Goal: Information Seeking & Learning: Learn about a topic

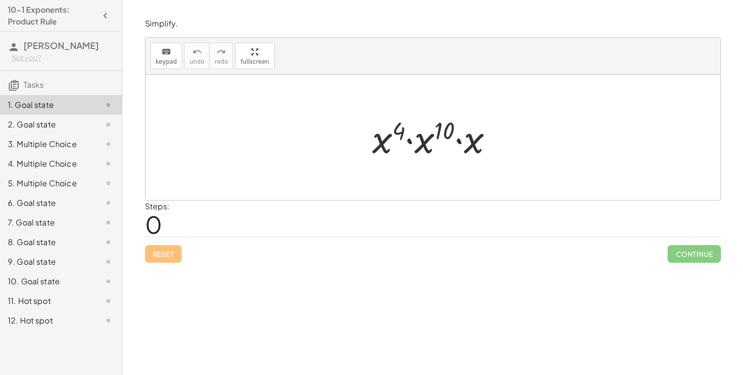
click at [390, 141] on div at bounding box center [436, 137] width 139 height 50
click at [419, 140] on div at bounding box center [436, 137] width 139 height 50
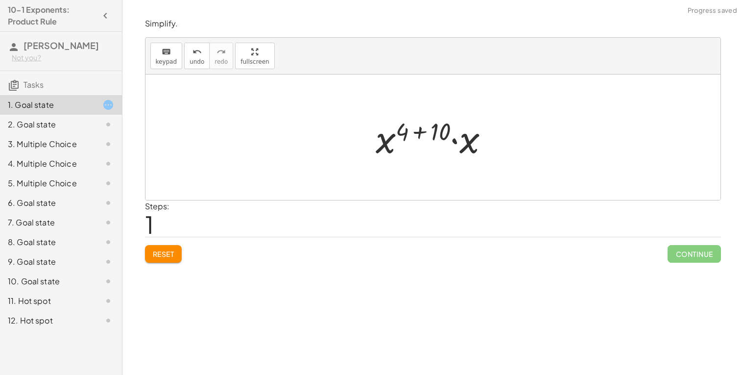
click at [468, 143] on div at bounding box center [436, 137] width 131 height 50
click at [412, 125] on div at bounding box center [437, 137] width 132 height 48
click at [428, 128] on div at bounding box center [436, 137] width 98 height 48
click at [436, 130] on div at bounding box center [436, 137] width 98 height 48
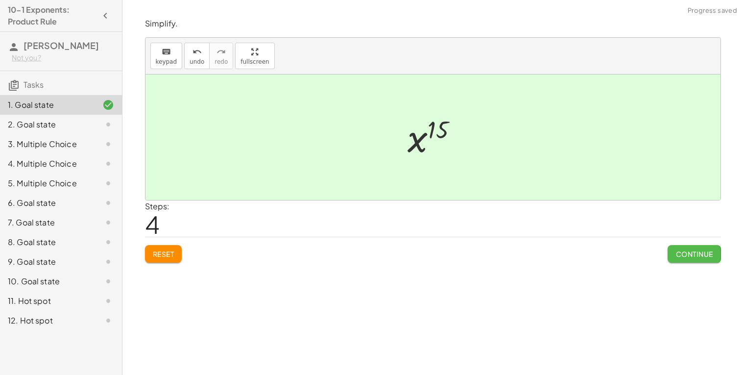
click at [694, 252] on span "Continue" at bounding box center [693, 253] width 37 height 9
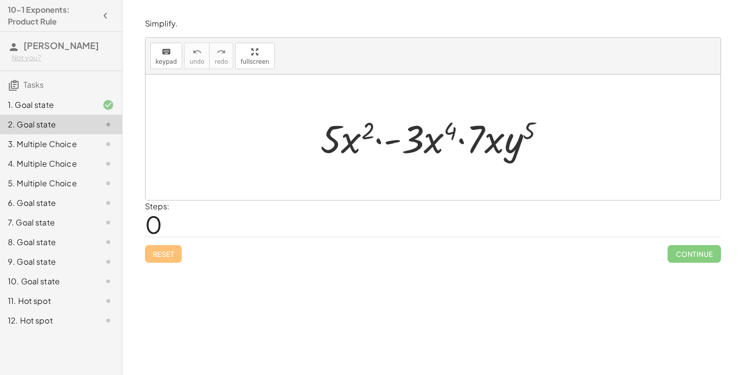
click at [351, 141] on div at bounding box center [436, 137] width 242 height 50
click at [393, 142] on div at bounding box center [436, 137] width 242 height 50
click at [408, 145] on div at bounding box center [436, 137] width 242 height 50
click at [387, 138] on div at bounding box center [436, 137] width 242 height 50
click at [398, 140] on div at bounding box center [436, 137] width 242 height 50
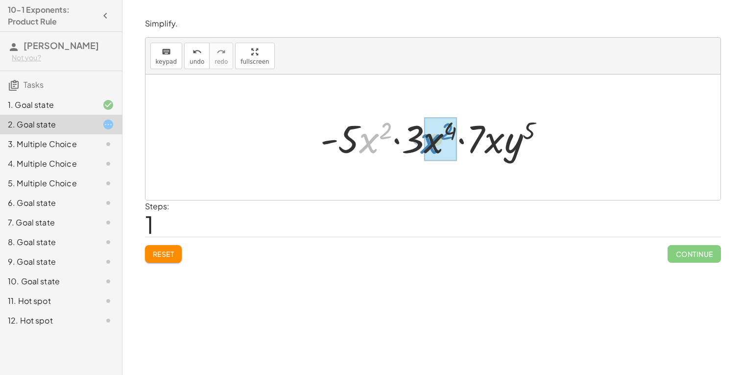
drag, startPoint x: 370, startPoint y: 137, endPoint x: 432, endPoint y: 137, distance: 62.2
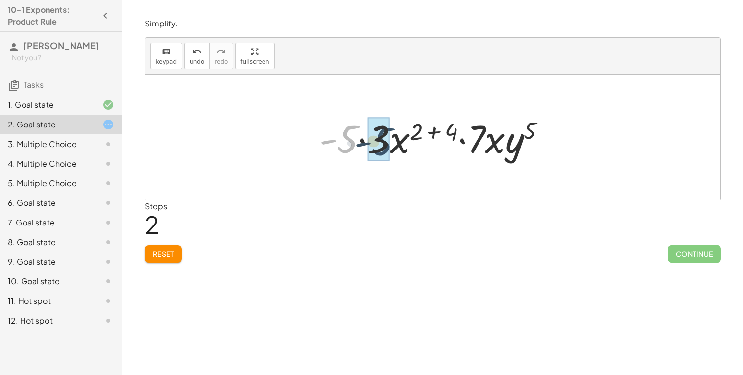
drag, startPoint x: 351, startPoint y: 137, endPoint x: 386, endPoint y: 139, distance: 34.8
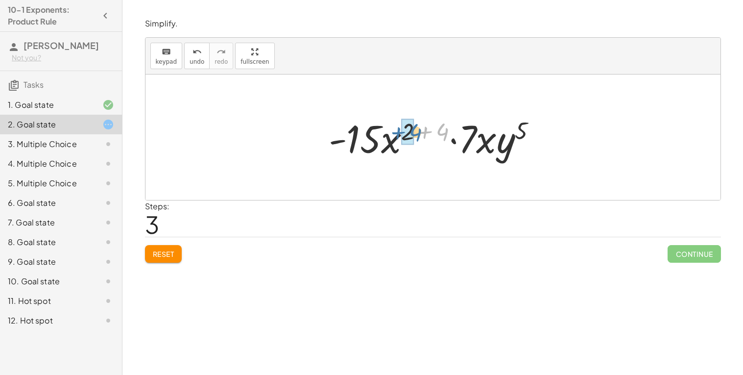
drag, startPoint x: 443, startPoint y: 129, endPoint x: 416, endPoint y: 129, distance: 26.9
click at [416, 129] on div at bounding box center [437, 137] width 226 height 50
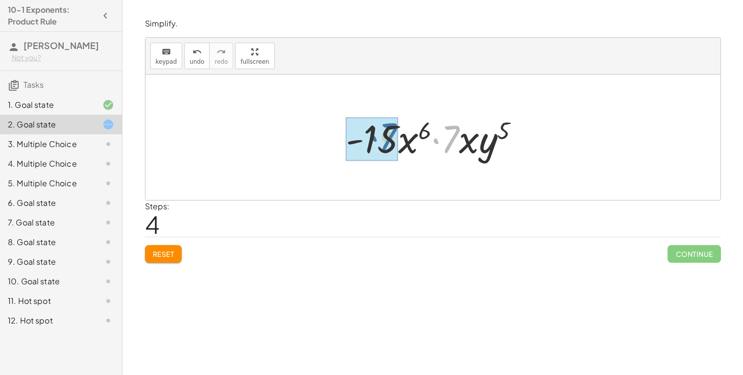
drag, startPoint x: 457, startPoint y: 134, endPoint x: 394, endPoint y: 132, distance: 63.7
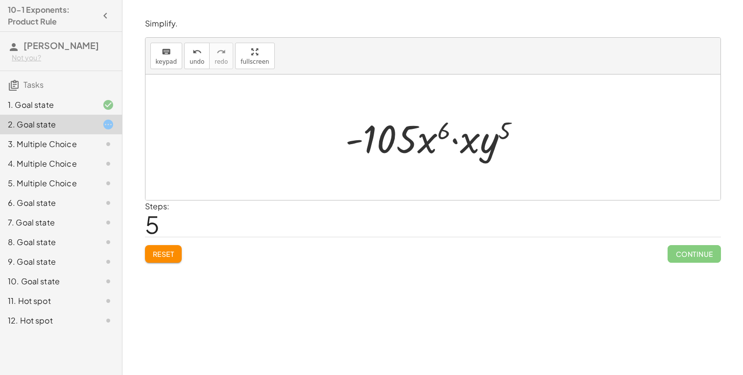
click at [445, 105] on div "· 5 · x 2 · - 3 · x 4 · 7 · x · y 5 · - 5 · x 2 · 3 · x 4 · 7 · x · y 5 · - 5 ·…" at bounding box center [432, 136] width 575 height 125
drag, startPoint x: 464, startPoint y: 143, endPoint x: 430, endPoint y: 144, distance: 33.8
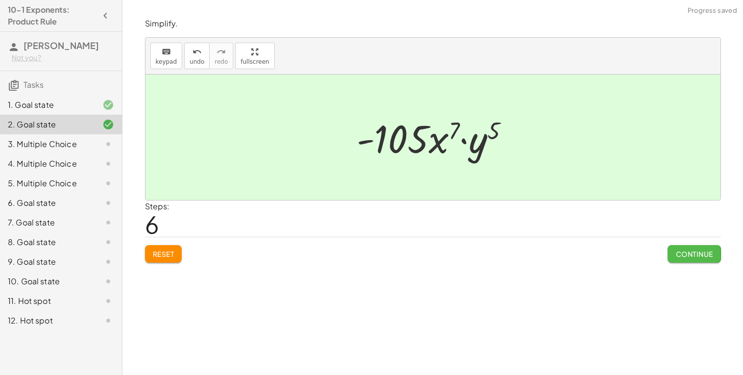
click at [700, 251] on span "Continue" at bounding box center [693, 253] width 37 height 9
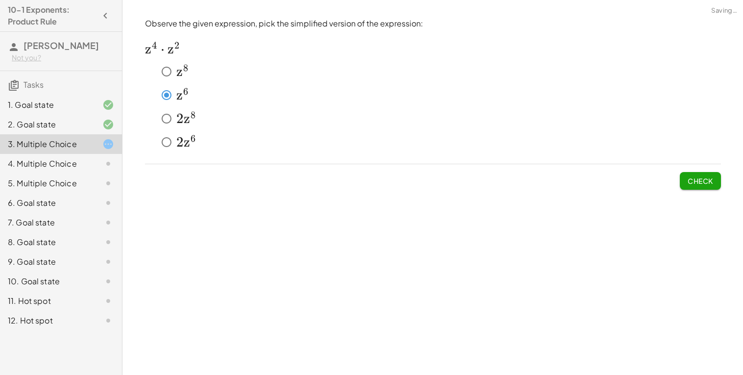
click at [694, 173] on button "Check" at bounding box center [700, 181] width 41 height 18
click at [694, 173] on button "Submit Changes" at bounding box center [680, 181] width 79 height 18
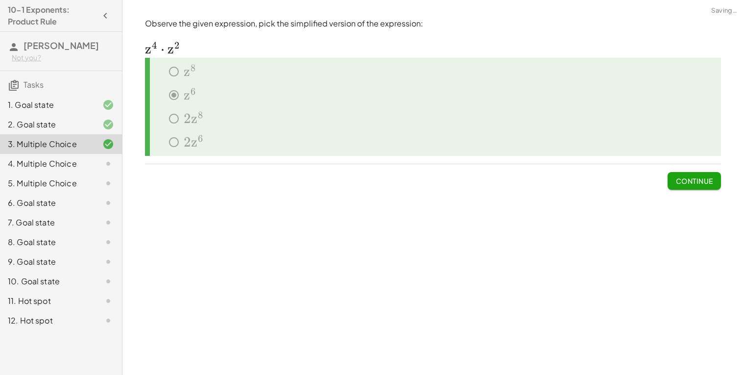
click at [694, 183] on span "Continue" at bounding box center [693, 180] width 37 height 9
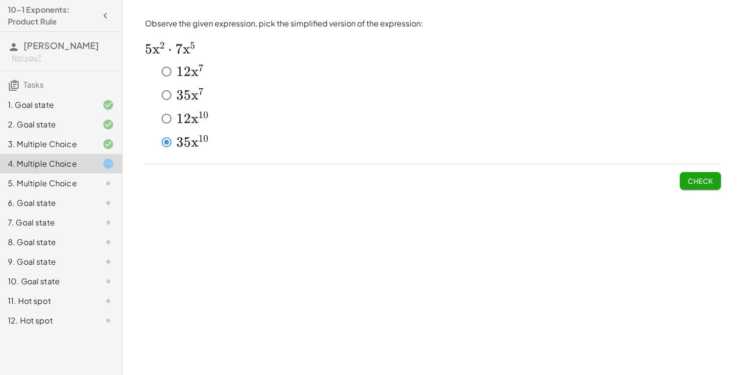
click at [698, 170] on span "Check" at bounding box center [700, 176] width 41 height 25
click at [698, 173] on button "Check" at bounding box center [700, 181] width 41 height 18
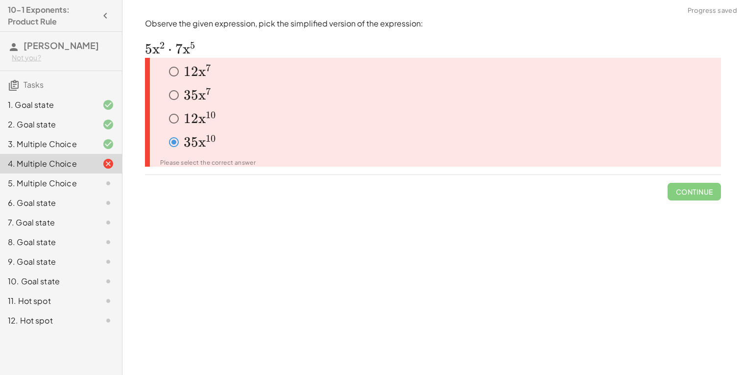
click at [196, 94] on span "5" at bounding box center [194, 95] width 7 height 17
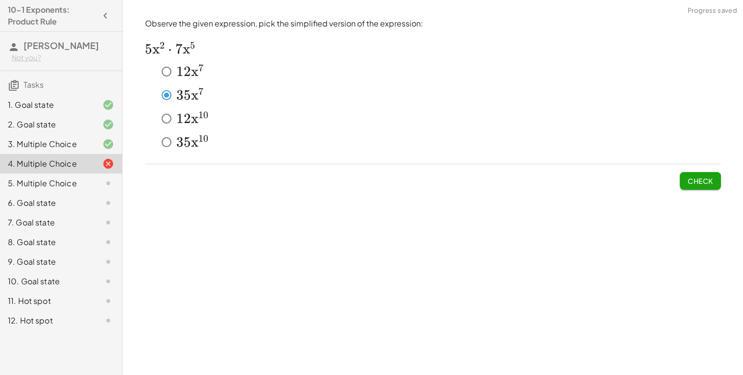
click at [684, 178] on button "Check" at bounding box center [700, 181] width 41 height 18
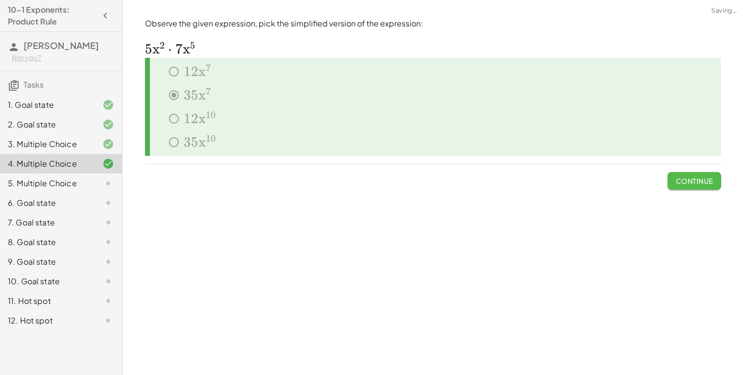
click at [692, 179] on span "Continue" at bounding box center [693, 180] width 37 height 9
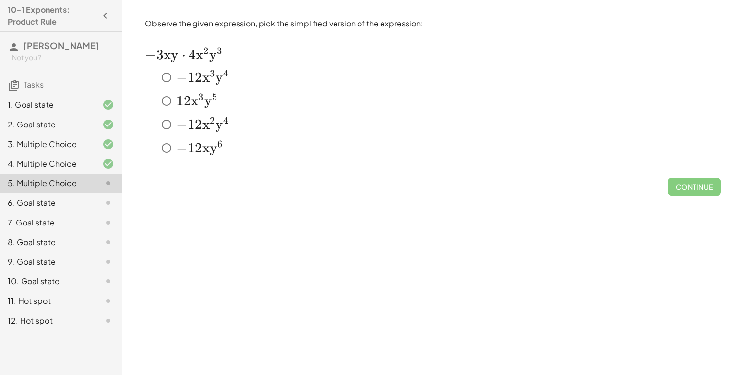
click at [172, 85] on div "﻿ − 12 x 3 y 4 -12x^3 y^4 − 1 2 x 3 y 4 ﻿ ﻿ 12 x 3 y 5 12x^3y^5 1 2 x 3 y 5 ﻿ ﻿…" at bounding box center [433, 115] width 576 height 94
click at [683, 182] on button "Check" at bounding box center [700, 187] width 41 height 18
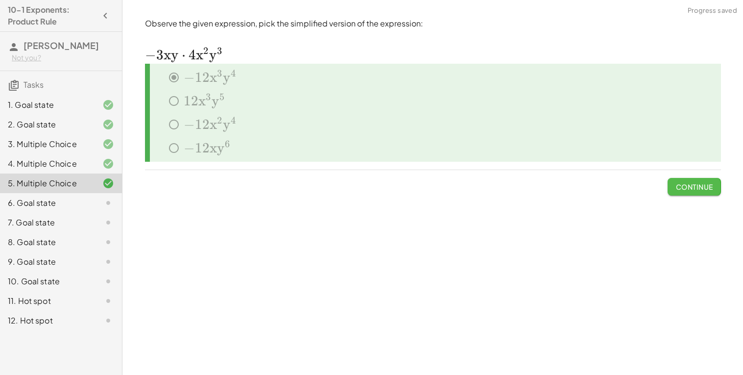
click at [683, 183] on span "Continue" at bounding box center [693, 186] width 37 height 9
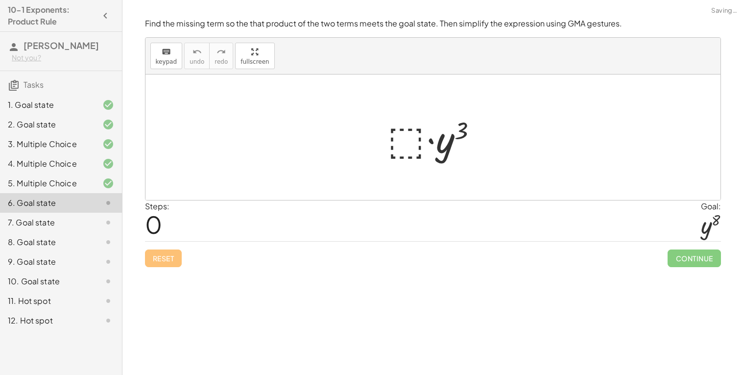
click at [408, 146] on div at bounding box center [436, 137] width 107 height 50
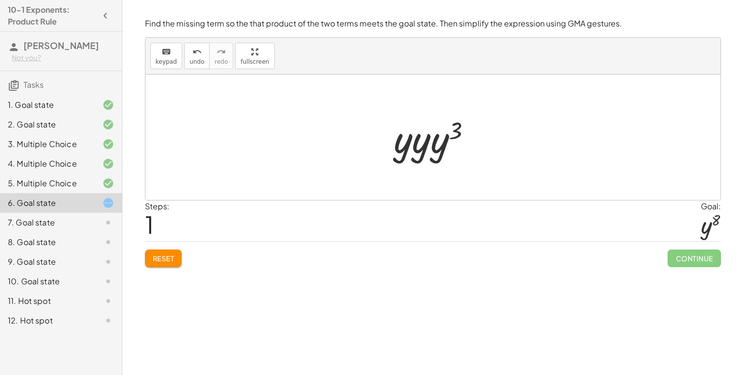
click at [401, 133] on div at bounding box center [436, 137] width 95 height 50
click at [405, 138] on div at bounding box center [436, 137] width 95 height 50
click at [411, 141] on div at bounding box center [436, 137] width 95 height 50
click at [160, 256] on span "Reset" at bounding box center [164, 258] width 22 height 9
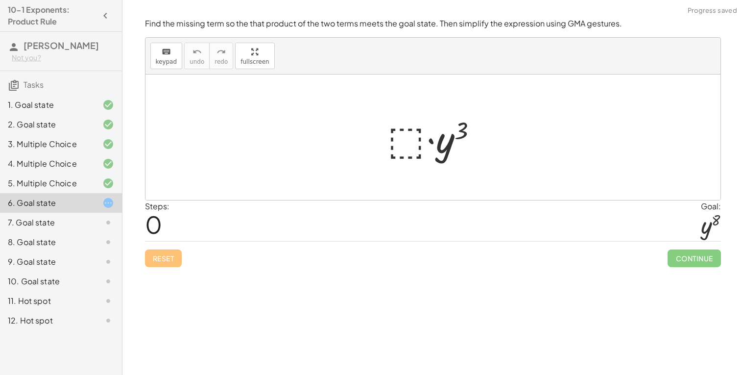
click at [402, 137] on div at bounding box center [436, 137] width 107 height 50
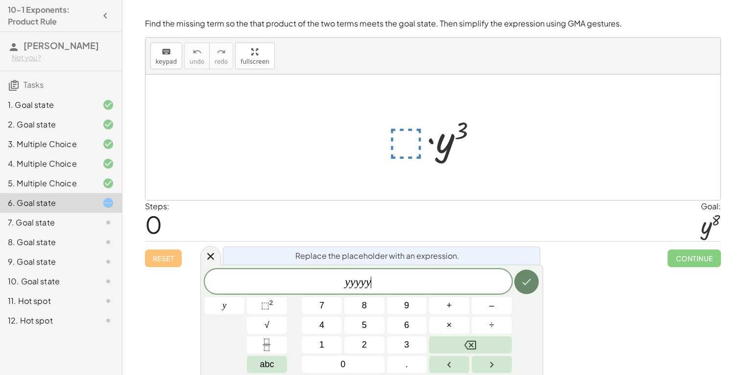
click at [520, 286] on icon "Done" at bounding box center [526, 282] width 12 height 12
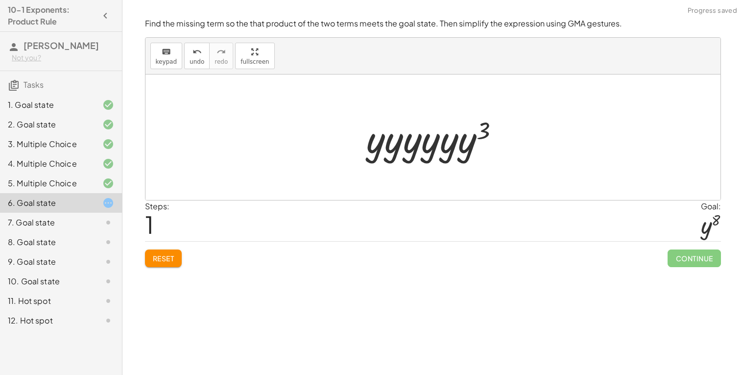
click at [443, 145] on div at bounding box center [436, 137] width 151 height 50
click at [466, 142] on div at bounding box center [436, 137] width 154 height 50
click at [431, 146] on div at bounding box center [436, 137] width 149 height 50
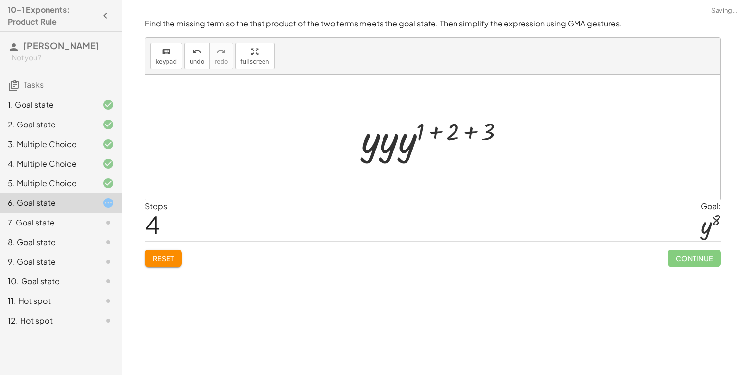
click at [405, 145] on div at bounding box center [436, 137] width 161 height 50
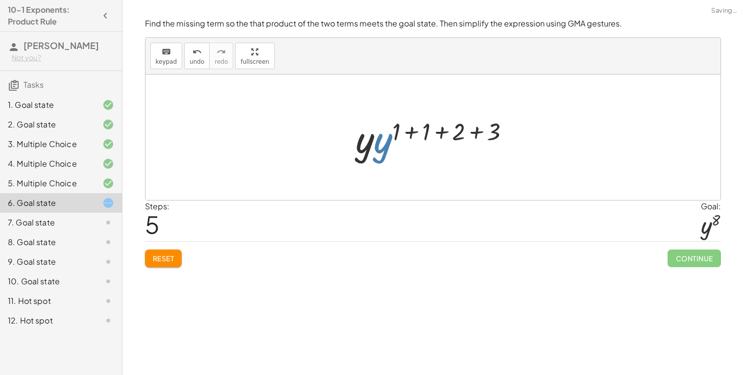
click at [382, 143] on div at bounding box center [437, 137] width 172 height 50
click at [360, 144] on div at bounding box center [437, 137] width 184 height 48
click at [380, 127] on div at bounding box center [437, 137] width 184 height 48
click at [385, 131] on div at bounding box center [436, 137] width 159 height 48
click at [396, 129] on div at bounding box center [436, 137] width 159 height 48
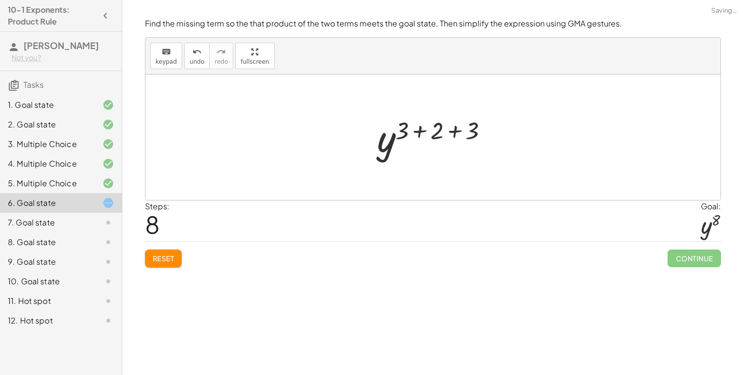
click at [414, 127] on div at bounding box center [436, 137] width 129 height 48
click at [432, 131] on div at bounding box center [437, 137] width 94 height 48
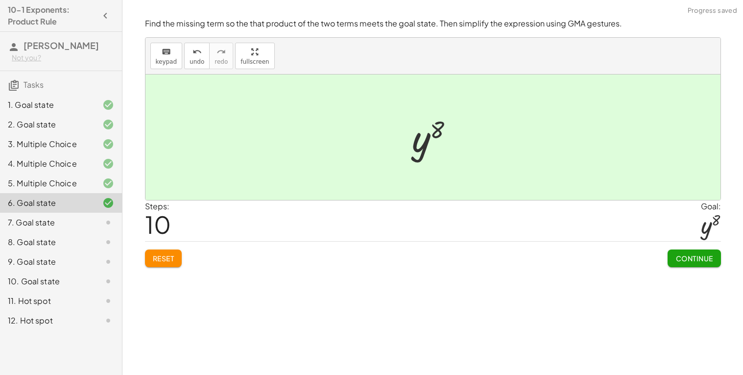
click at [697, 263] on button "Continue" at bounding box center [693, 258] width 53 height 18
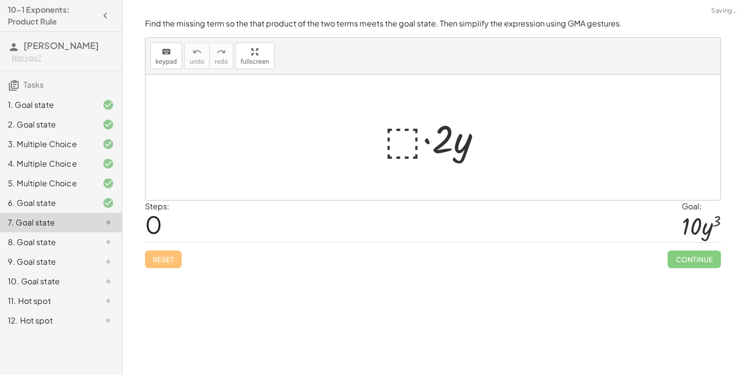
click at [417, 146] on div at bounding box center [436, 137] width 115 height 50
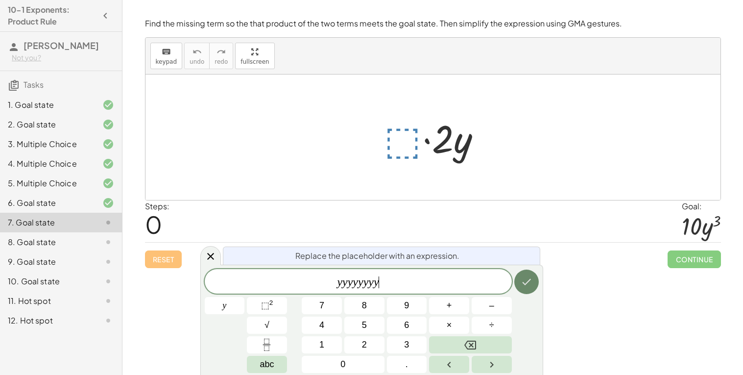
click at [528, 283] on icon "Done" at bounding box center [526, 282] width 12 height 12
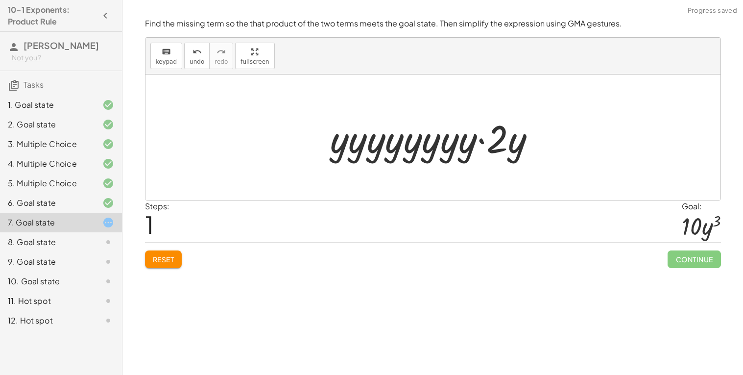
click at [407, 163] on div "· ⬚ · 2 · y · y · y · y · y · y · y · y · y · ⬚ · 2 · y" at bounding box center [433, 137] width 236 height 55
click at [406, 162] on div "· ⬚ · 2 · y · 2 · y · y · y · y · y · y · y · y · y" at bounding box center [433, 137] width 236 height 55
click at [403, 149] on div at bounding box center [436, 137] width 223 height 50
click at [397, 146] on div at bounding box center [436, 137] width 227 height 50
click at [397, 146] on div at bounding box center [436, 137] width 209 height 50
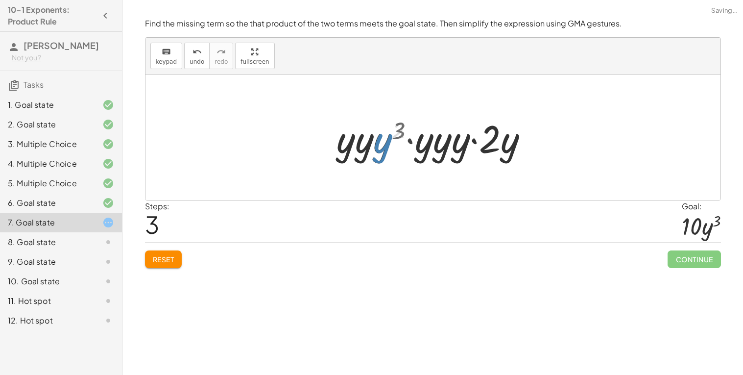
click at [378, 143] on div at bounding box center [436, 137] width 209 height 50
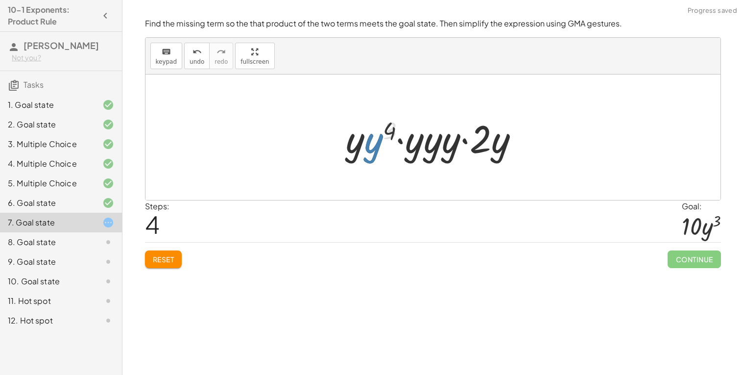
click at [369, 141] on div at bounding box center [436, 137] width 190 height 50
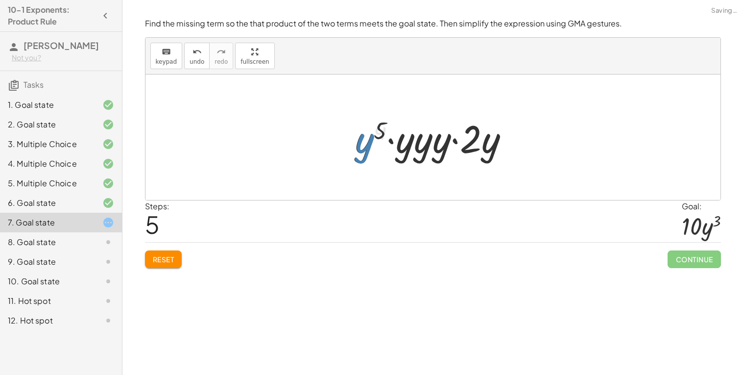
click at [358, 142] on div at bounding box center [436, 137] width 171 height 50
click at [414, 143] on div at bounding box center [436, 137] width 171 height 50
click at [403, 142] on div at bounding box center [436, 137] width 175 height 50
click at [444, 143] on div at bounding box center [436, 137] width 169 height 50
click at [470, 141] on div at bounding box center [437, 137] width 172 height 50
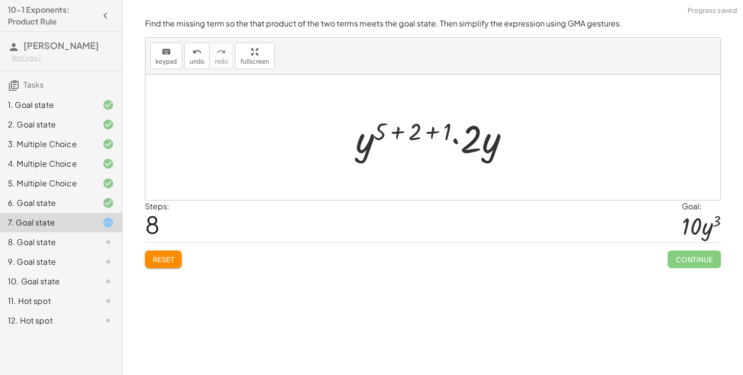
click at [461, 138] on div at bounding box center [437, 137] width 172 height 50
click at [468, 141] on div at bounding box center [437, 137] width 172 height 50
click at [441, 129] on div at bounding box center [437, 137] width 172 height 50
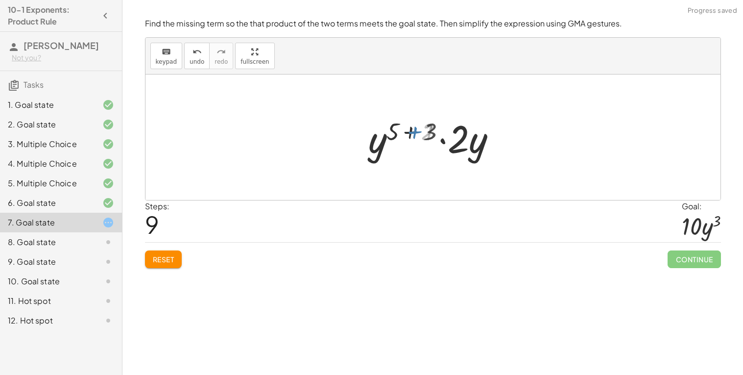
click at [426, 131] on div at bounding box center [436, 137] width 142 height 50
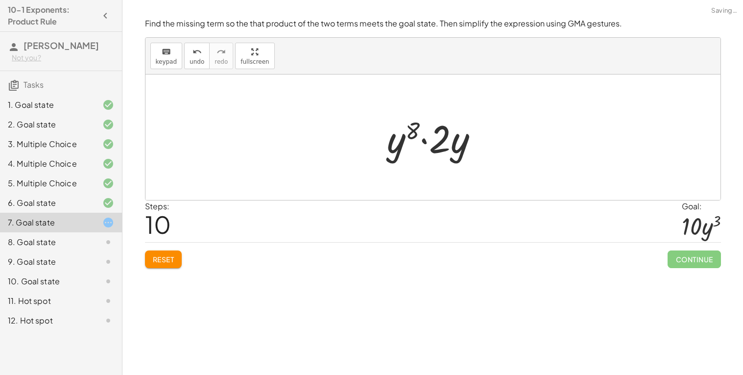
click at [401, 142] on div at bounding box center [436, 137] width 109 height 50
click at [429, 140] on div at bounding box center [436, 137] width 109 height 50
click at [438, 144] on div at bounding box center [436, 137] width 109 height 50
click at [171, 258] on span "Reset" at bounding box center [164, 259] width 22 height 9
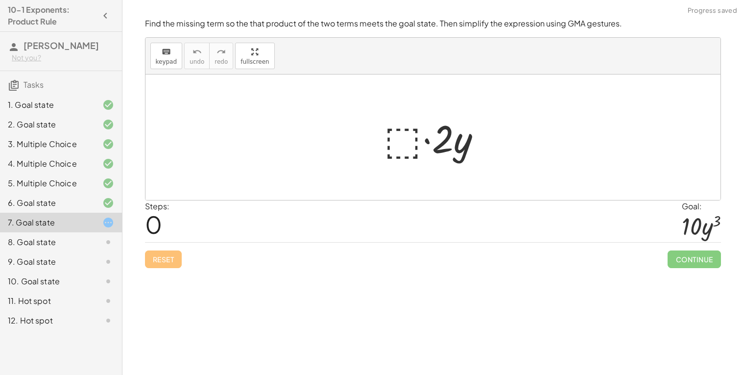
click at [399, 152] on div at bounding box center [436, 137] width 115 height 50
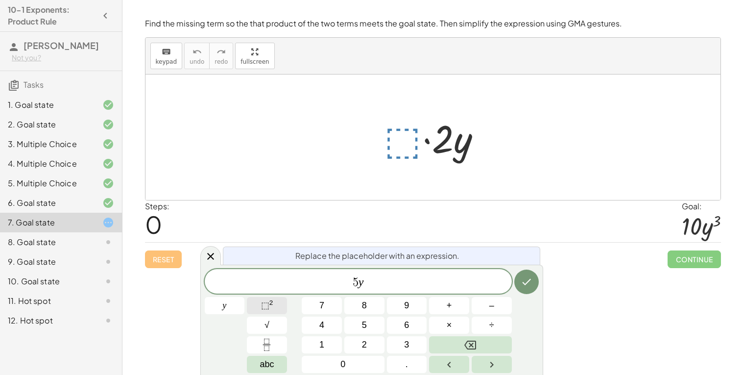
click at [267, 303] on span "⬚" at bounding box center [265, 305] width 8 height 10
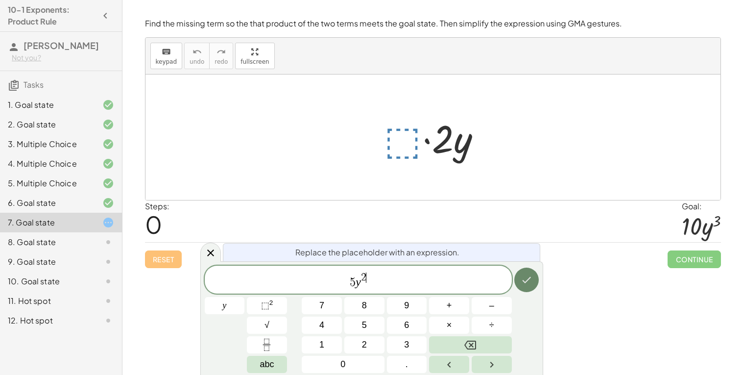
click at [525, 280] on icon "Done" at bounding box center [526, 280] width 12 height 12
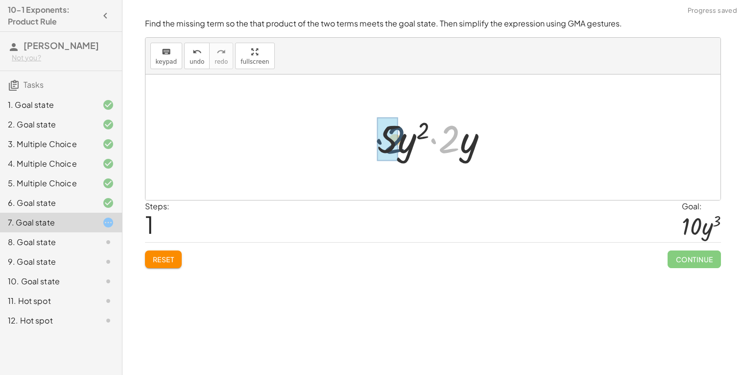
drag, startPoint x: 451, startPoint y: 147, endPoint x: 395, endPoint y: 148, distance: 56.8
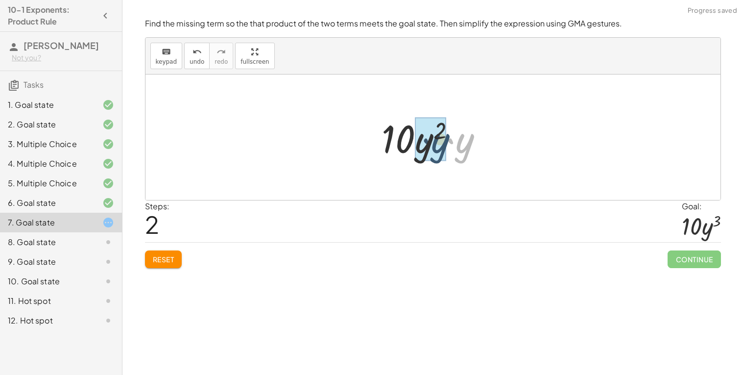
drag, startPoint x: 458, startPoint y: 149, endPoint x: 431, endPoint y: 149, distance: 26.9
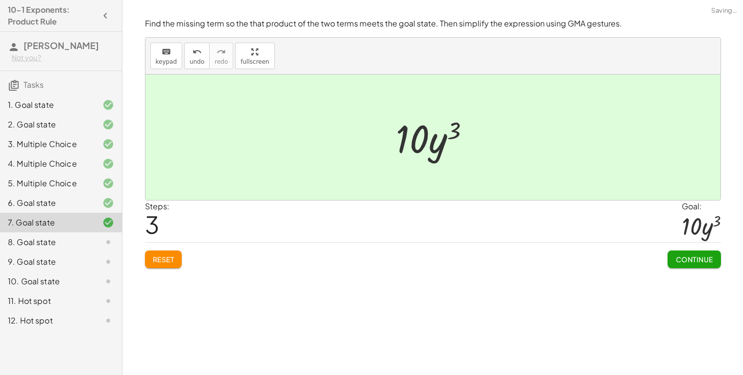
click at [714, 259] on button "Continue" at bounding box center [693, 259] width 53 height 18
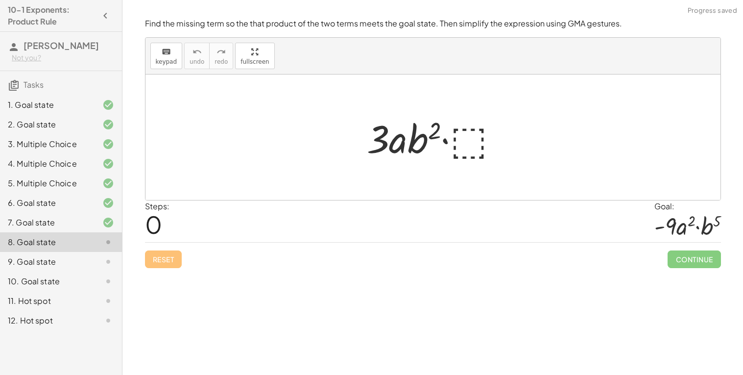
click at [470, 141] on div at bounding box center [437, 137] width 150 height 50
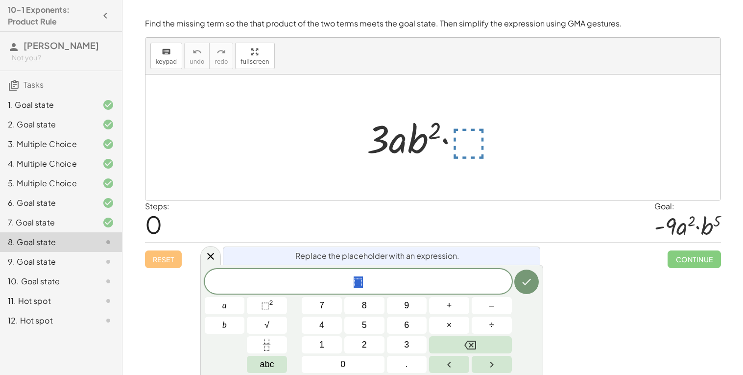
click at [475, 290] on div "⬚" at bounding box center [358, 281] width 307 height 24
click at [449, 322] on span "×" at bounding box center [449, 324] width 5 height 13
click at [451, 323] on span "×" at bounding box center [449, 324] width 5 height 13
click at [269, 307] on span "⬚" at bounding box center [265, 305] width 8 height 10
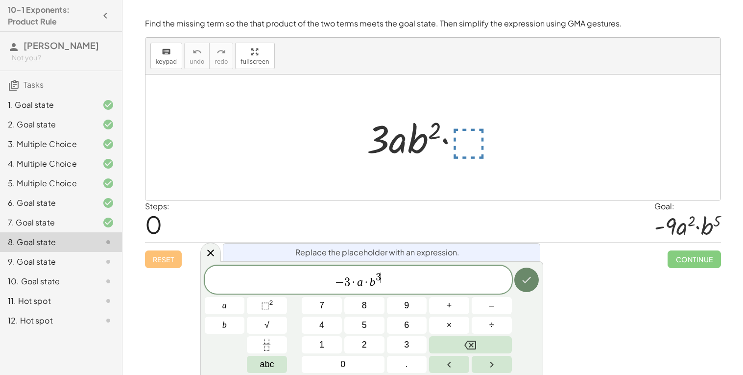
click at [529, 274] on icon "Done" at bounding box center [526, 280] width 12 height 12
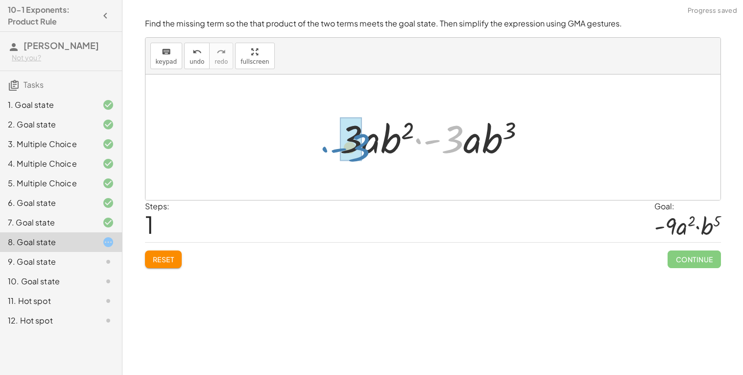
drag, startPoint x: 448, startPoint y: 139, endPoint x: 356, endPoint y: 146, distance: 91.8
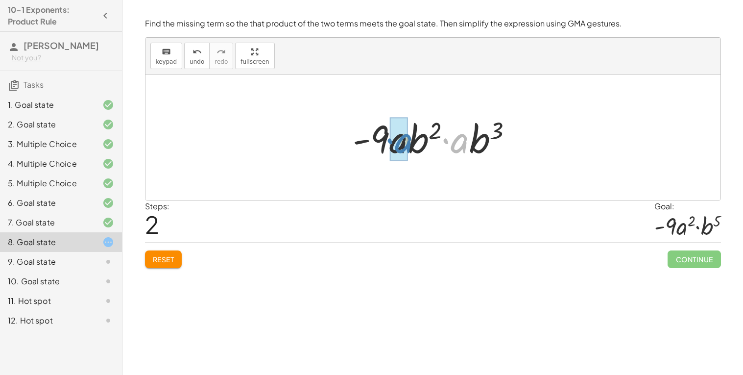
drag, startPoint x: 450, startPoint y: 145, endPoint x: 394, endPoint y: 145, distance: 55.8
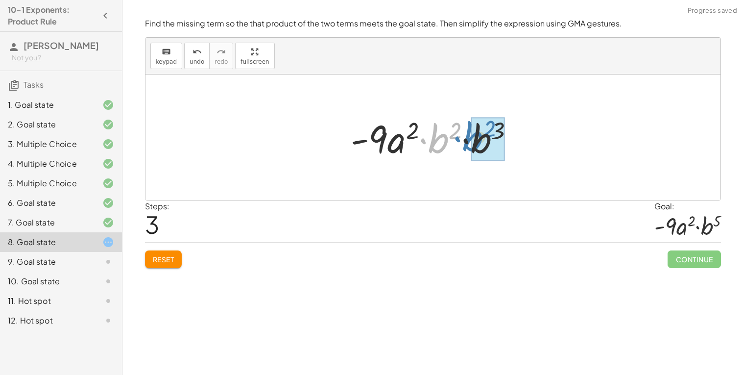
drag, startPoint x: 442, startPoint y: 144, endPoint x: 476, endPoint y: 142, distance: 34.3
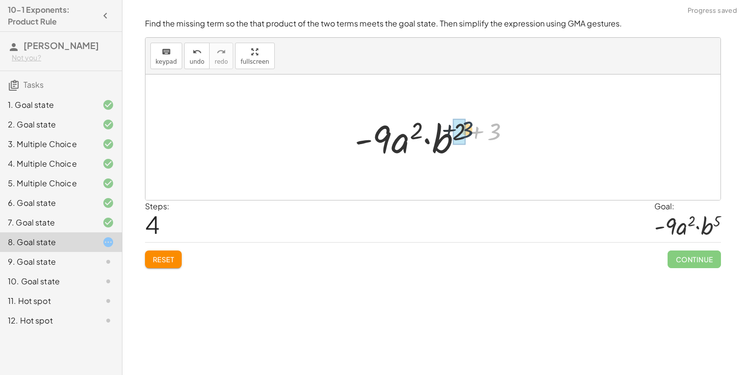
drag, startPoint x: 492, startPoint y: 134, endPoint x: 457, endPoint y: 135, distance: 34.8
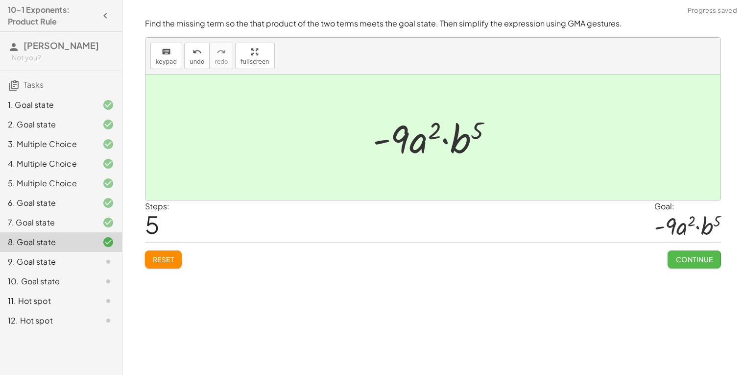
click at [673, 262] on button "Continue" at bounding box center [693, 259] width 53 height 18
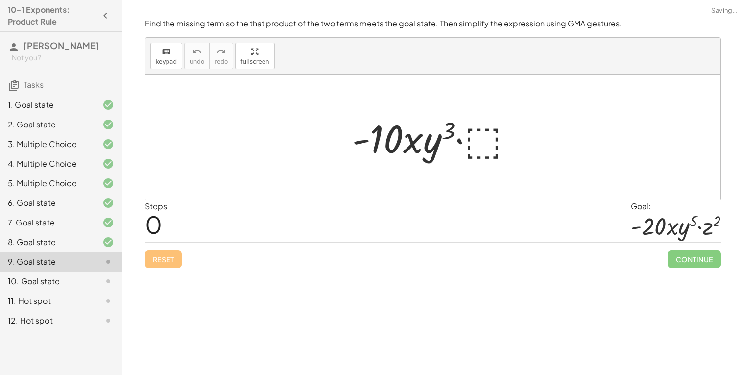
click at [489, 133] on div at bounding box center [436, 137] width 178 height 50
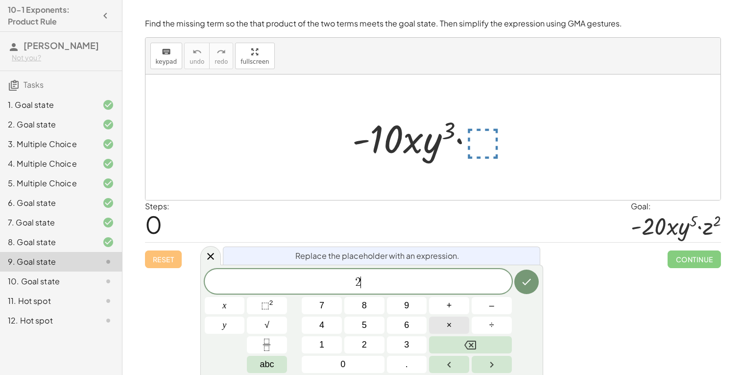
click at [467, 319] on button "×" at bounding box center [449, 324] width 40 height 17
click at [225, 310] on span "x" at bounding box center [224, 305] width 4 height 13
click at [270, 302] on sup "2" at bounding box center [271, 302] width 4 height 7
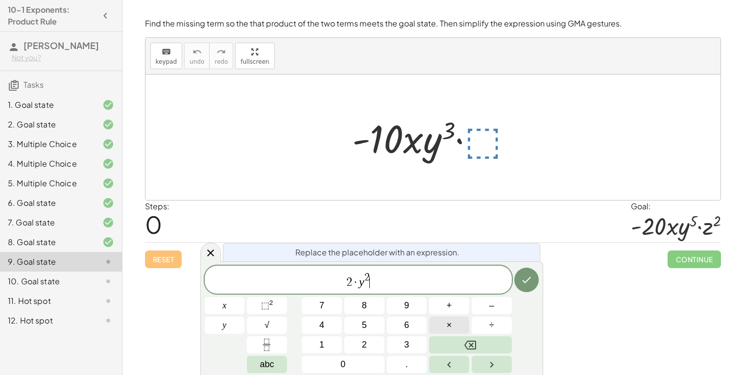
click at [460, 323] on button "×" at bounding box center [449, 324] width 40 height 17
click at [255, 301] on button "⬚ 2" at bounding box center [267, 305] width 40 height 17
click at [699, 245] on div "Continue" at bounding box center [693, 254] width 53 height 25
click at [370, 282] on span "2" at bounding box center [370, 282] width 6 height 12
click at [370, 283] on span "2" at bounding box center [370, 282] width 6 height 12
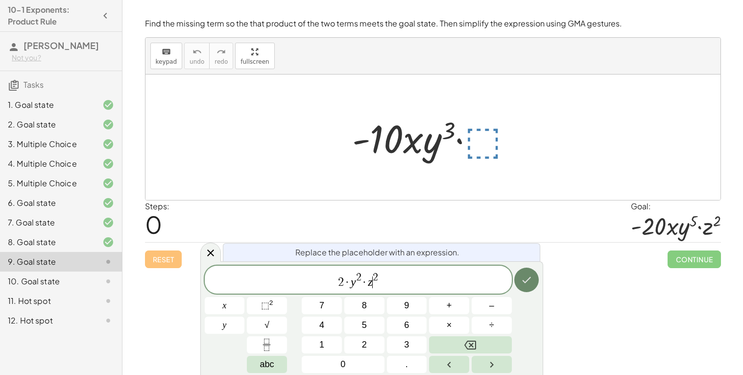
click at [526, 274] on icon "Done" at bounding box center [526, 280] width 12 height 12
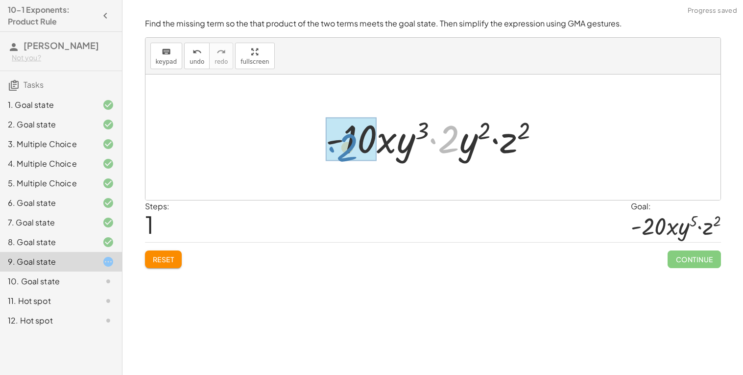
drag, startPoint x: 448, startPoint y: 137, endPoint x: 348, endPoint y: 145, distance: 100.7
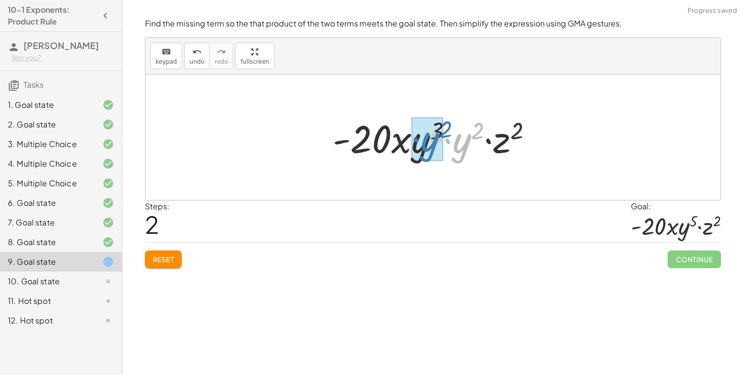
drag, startPoint x: 455, startPoint y: 146, endPoint x: 422, endPoint y: 144, distance: 33.4
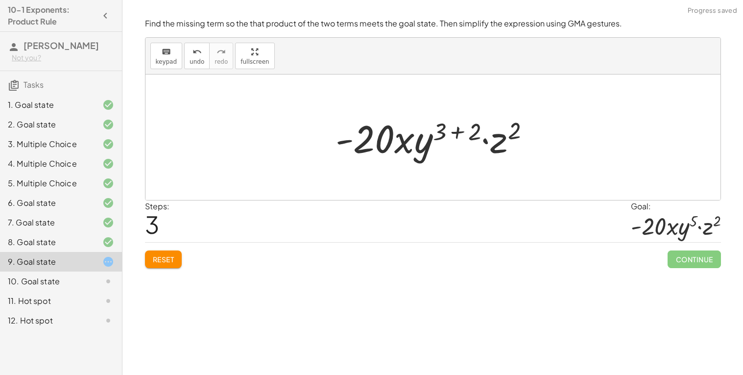
click at [474, 130] on div at bounding box center [437, 137] width 212 height 50
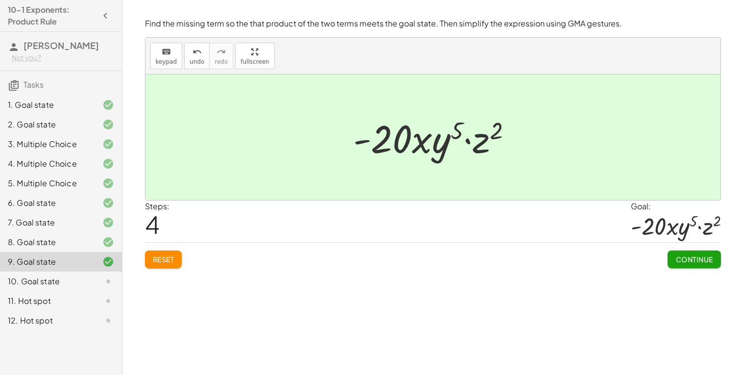
click at [681, 254] on button "Continue" at bounding box center [693, 259] width 53 height 18
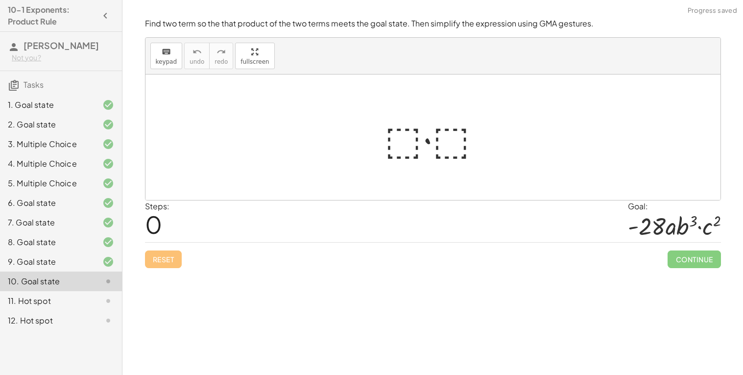
click at [404, 136] on div at bounding box center [436, 137] width 115 height 50
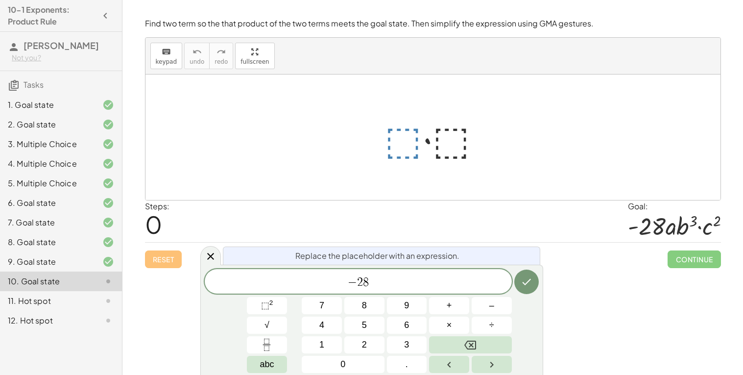
click at [452, 144] on div at bounding box center [436, 137] width 115 height 50
click at [526, 275] on button "Done" at bounding box center [526, 281] width 24 height 24
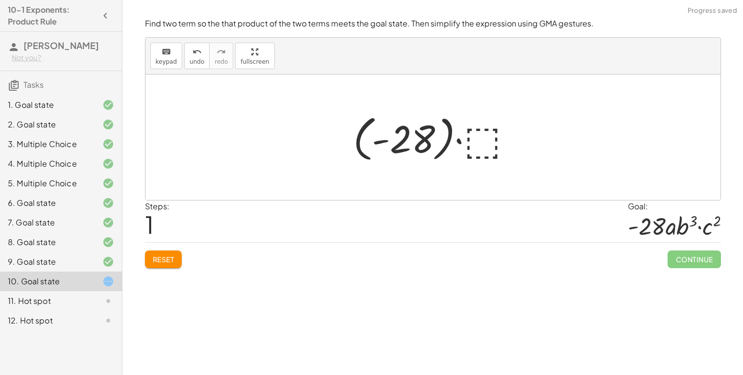
click at [481, 137] on div at bounding box center [436, 137] width 177 height 54
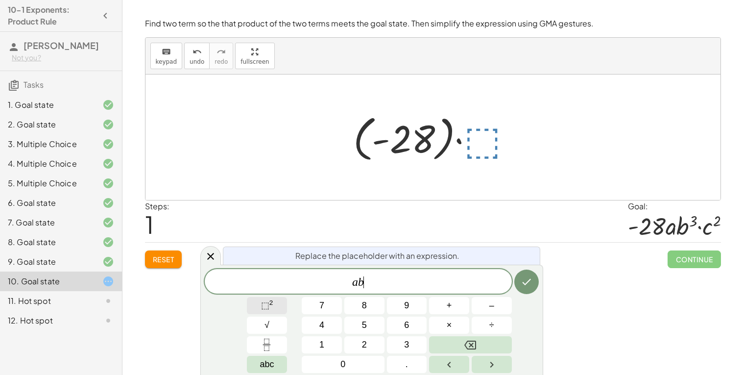
click at [274, 306] on button "⬚ 2" at bounding box center [267, 305] width 40 height 17
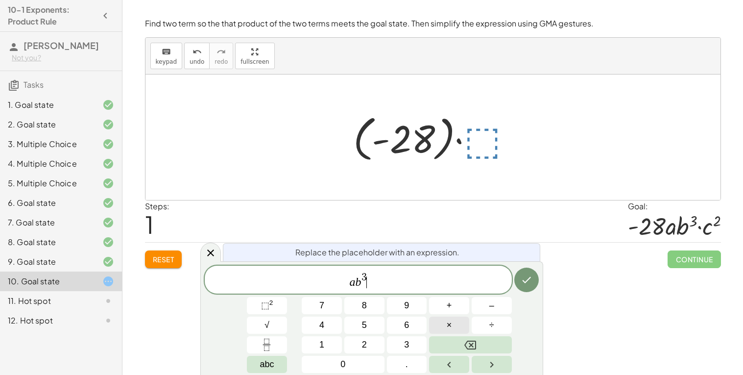
click at [460, 323] on button "×" at bounding box center [449, 324] width 40 height 17
click at [277, 306] on button "⬚ 2" at bounding box center [267, 305] width 40 height 17
click at [519, 284] on button "Done" at bounding box center [526, 279] width 24 height 24
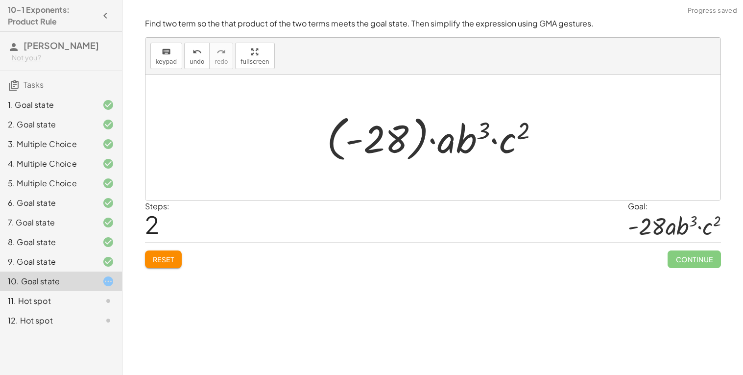
click at [439, 148] on div at bounding box center [437, 137] width 230 height 54
click at [419, 137] on div at bounding box center [437, 137] width 230 height 54
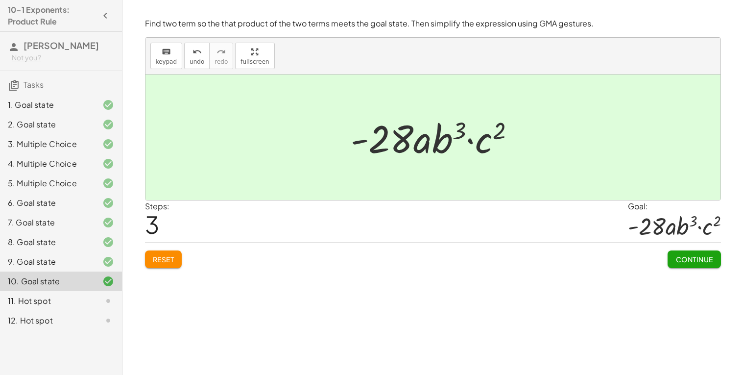
click at [702, 260] on span "Continue" at bounding box center [693, 259] width 37 height 9
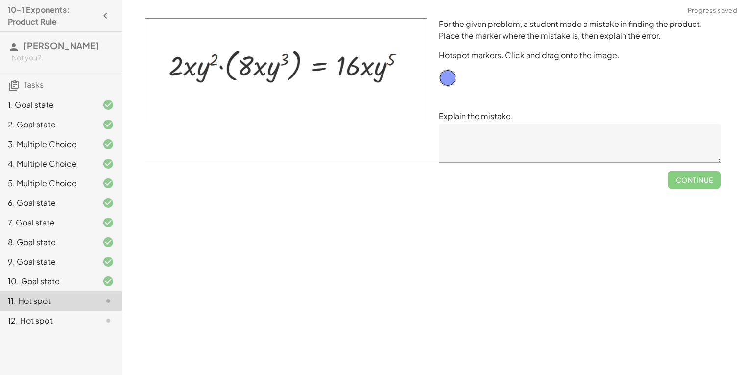
click at [491, 134] on textarea at bounding box center [580, 142] width 282 height 39
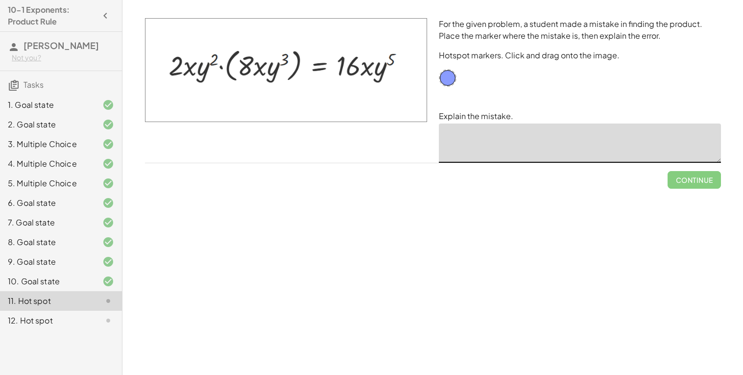
click at [597, 232] on div "Simplify. keyboard keypad undo undo redo redo fullscreen · x 4 · x 10 · x · x (…" at bounding box center [432, 187] width 620 height 375
click at [538, 132] on textarea at bounding box center [580, 142] width 282 height 39
drag, startPoint x: 448, startPoint y: 74, endPoint x: 367, endPoint y: 66, distance: 81.2
drag, startPoint x: 364, startPoint y: 66, endPoint x: 265, endPoint y: 65, distance: 98.9
click at [466, 131] on textarea at bounding box center [580, 142] width 282 height 39
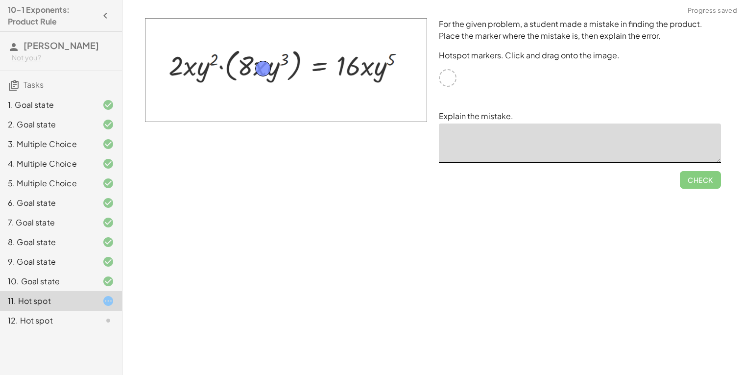
drag, startPoint x: 254, startPoint y: 67, endPoint x: 277, endPoint y: 57, distance: 25.0
click at [277, 57] on img at bounding box center [286, 70] width 282 height 104
drag, startPoint x: 263, startPoint y: 67, endPoint x: 285, endPoint y: 57, distance: 24.6
drag, startPoint x: 289, startPoint y: 61, endPoint x: 264, endPoint y: 71, distance: 27.5
click at [475, 132] on textarea at bounding box center [580, 142] width 282 height 39
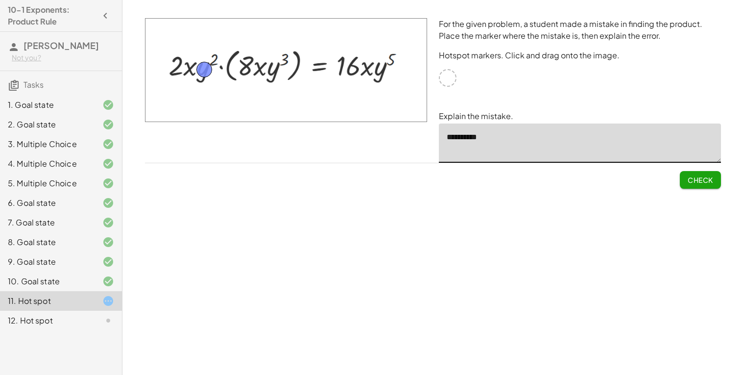
drag, startPoint x: 258, startPoint y: 66, endPoint x: 201, endPoint y: 66, distance: 56.3
click at [521, 130] on textarea "**********" at bounding box center [580, 142] width 282 height 39
click at [537, 137] on textarea "**********" at bounding box center [580, 142] width 282 height 39
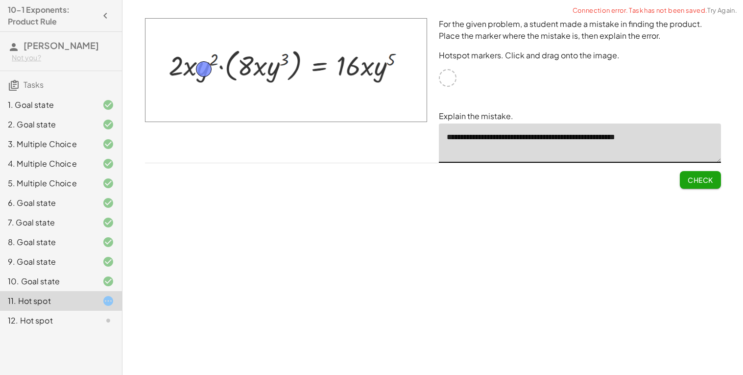
click at [700, 175] on span "Check" at bounding box center [699, 179] width 25 height 9
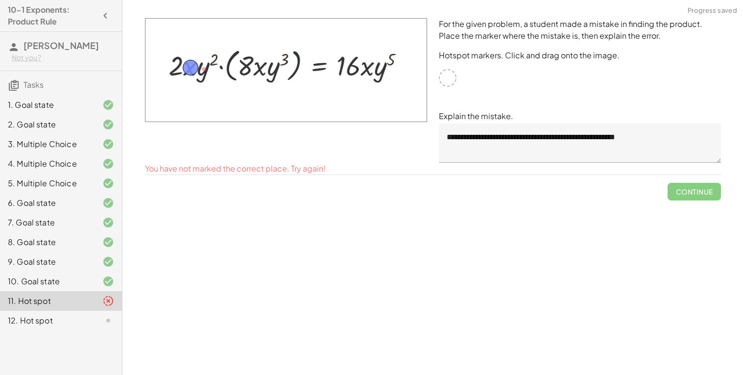
drag, startPoint x: 206, startPoint y: 68, endPoint x: 192, endPoint y: 67, distance: 13.3
click at [364, 66] on img at bounding box center [286, 70] width 282 height 104
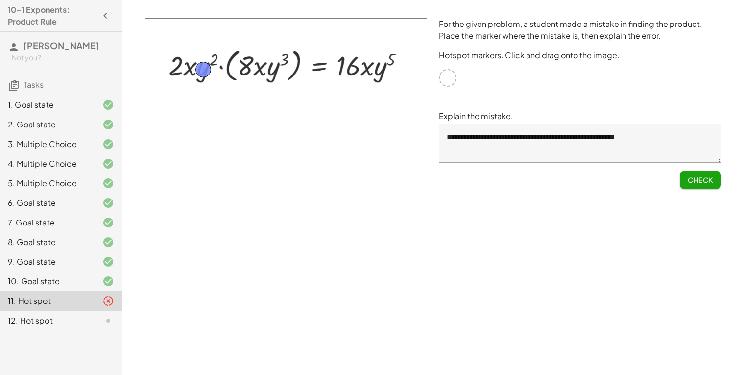
drag, startPoint x: 196, startPoint y: 68, endPoint x: 209, endPoint y: 71, distance: 13.0
drag, startPoint x: 206, startPoint y: 72, endPoint x: 261, endPoint y: 70, distance: 55.9
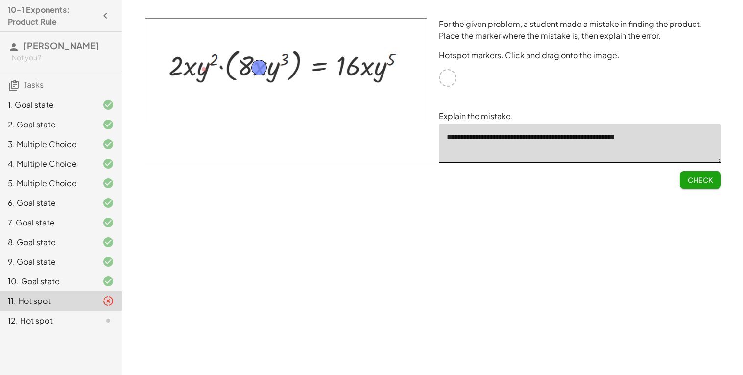
click at [687, 144] on textarea "**********" at bounding box center [580, 142] width 282 height 39
drag, startPoint x: 256, startPoint y: 68, endPoint x: 372, endPoint y: 56, distance: 116.6
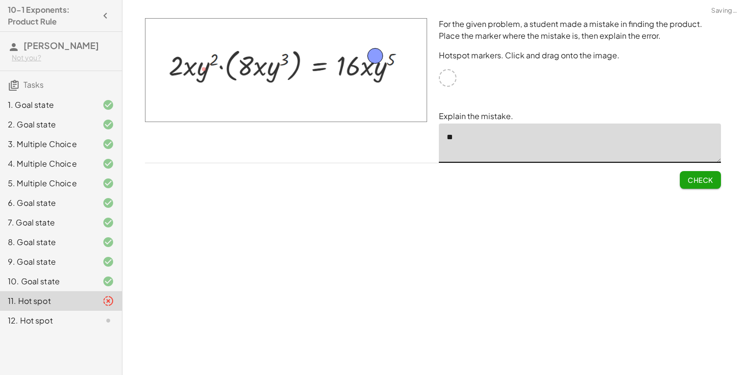
type textarea "*"
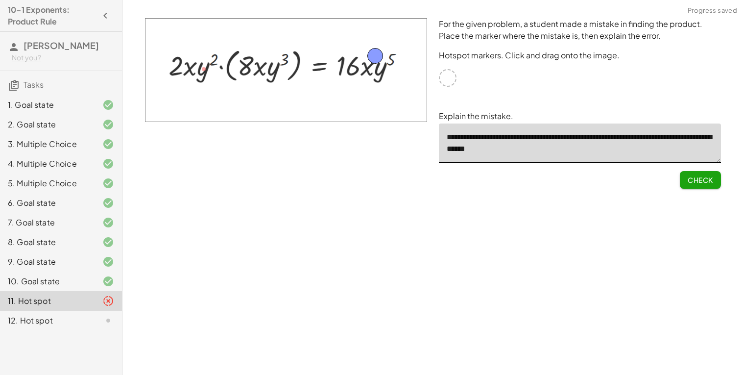
type textarea "**********"
click at [714, 178] on button "Check" at bounding box center [700, 180] width 41 height 18
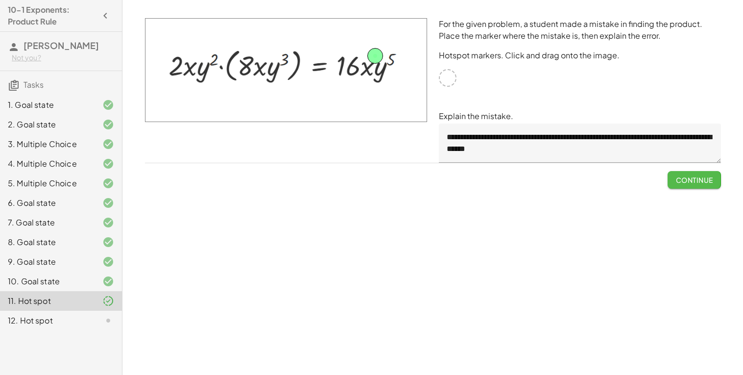
click at [703, 175] on span "Continue" at bounding box center [693, 179] width 37 height 9
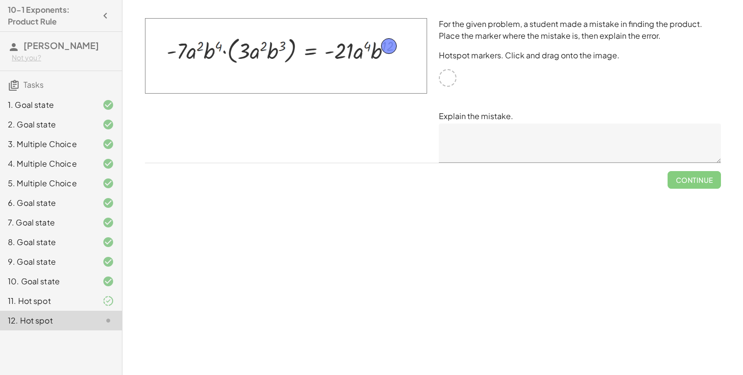
drag, startPoint x: 447, startPoint y: 78, endPoint x: 388, endPoint y: 47, distance: 67.0
click at [502, 141] on textarea at bounding box center [580, 142] width 282 height 39
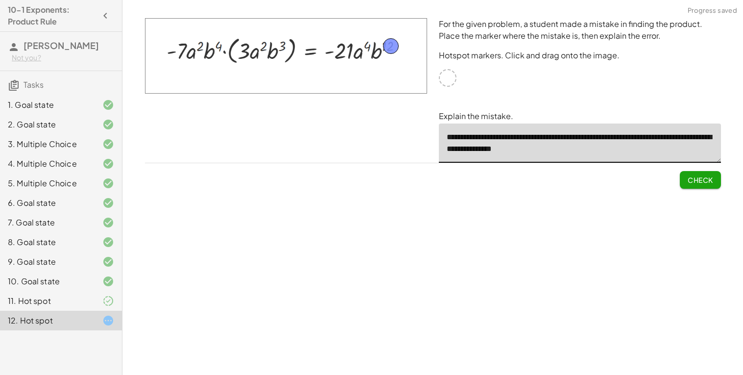
type textarea "**********"
click at [707, 182] on span "Check" at bounding box center [699, 179] width 25 height 9
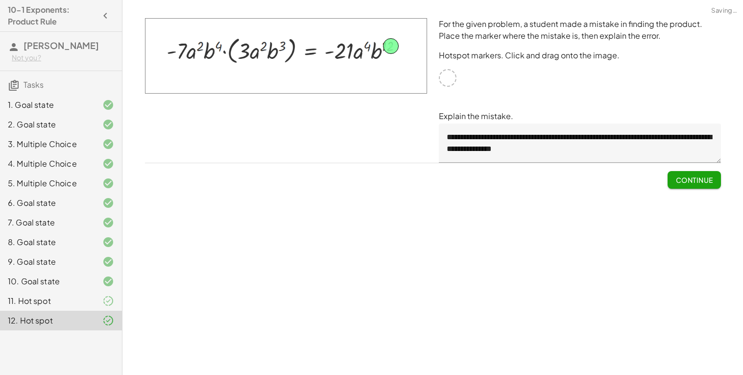
click at [698, 179] on span "Continue" at bounding box center [693, 179] width 37 height 9
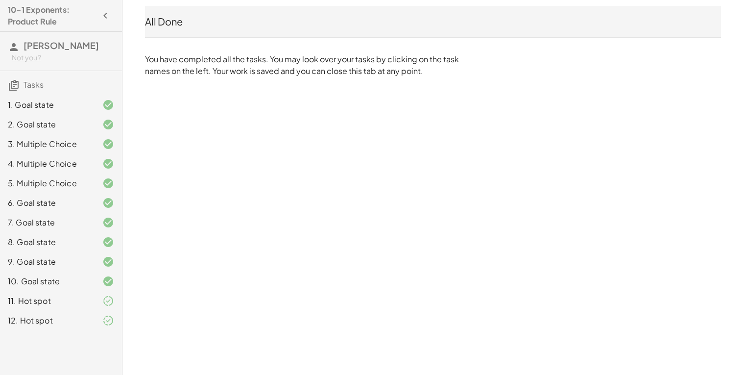
click at [91, 310] on div "10. Goal state" at bounding box center [61, 320] width 122 height 20
click at [95, 291] on div "9. Goal state" at bounding box center [61, 301] width 122 height 20
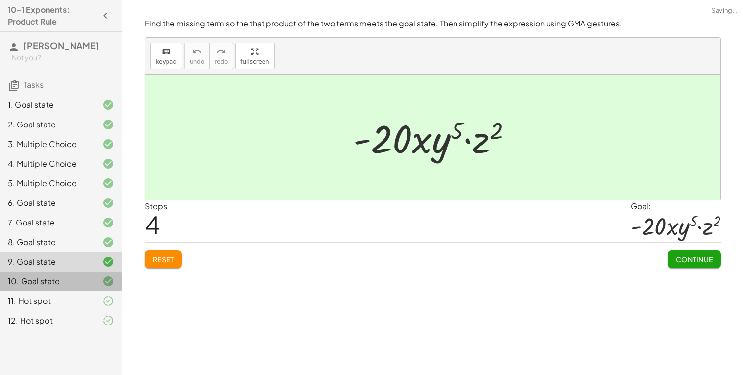
click at [76, 296] on div "11. Hot spot" at bounding box center [47, 301] width 79 height 12
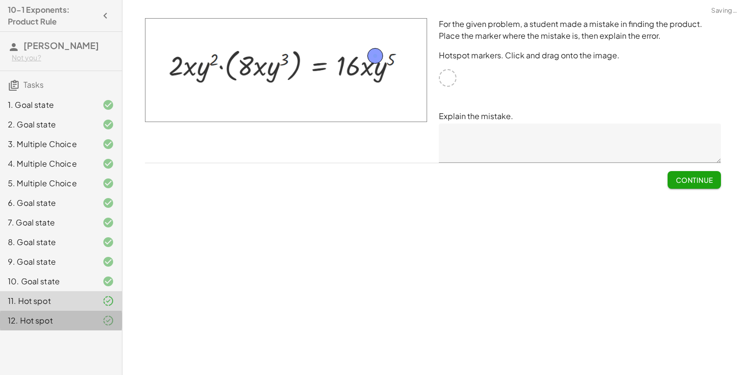
click at [89, 330] on div "12. Hot spot" at bounding box center [61, 320] width 122 height 20
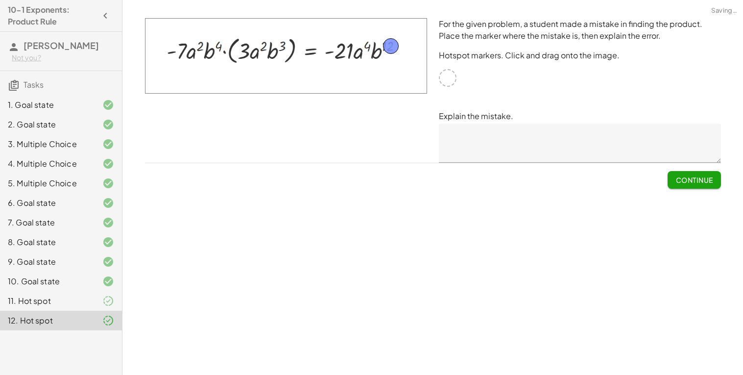
click at [361, 331] on div "Simplify. keyboard keypad undo undo redo redo fullscreen × Steps: 4 Reset Conti…" at bounding box center [432, 187] width 620 height 375
